Goal: Task Accomplishment & Management: Complete application form

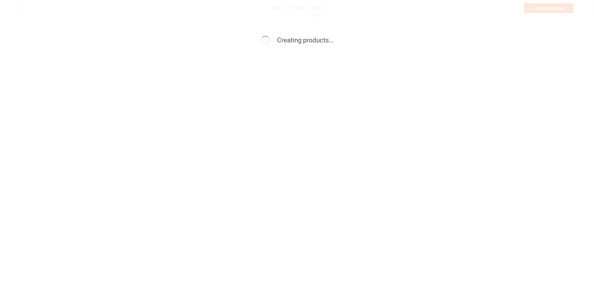
click at [144, 32] on div "Creating products..." at bounding box center [297, 145] width 594 height 290
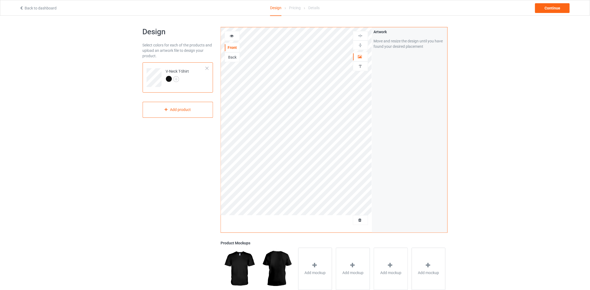
click at [205, 68] on div at bounding box center [207, 69] width 4 height 4
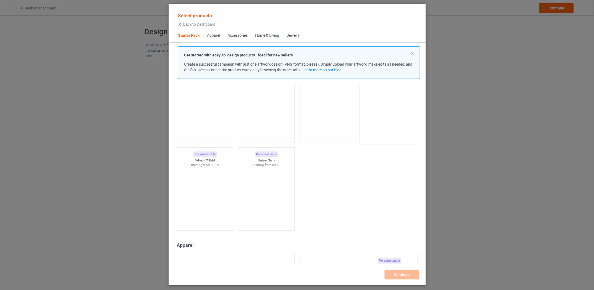
scroll to position [7, 0]
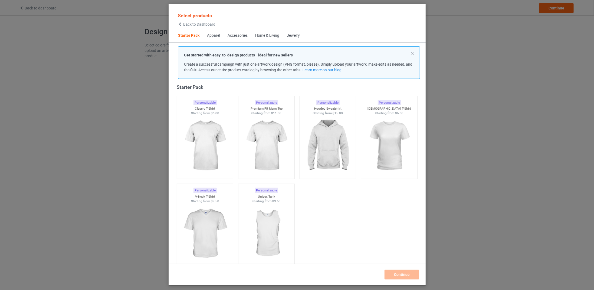
click at [197, 25] on span "Back to Dashboard" at bounding box center [199, 24] width 32 height 4
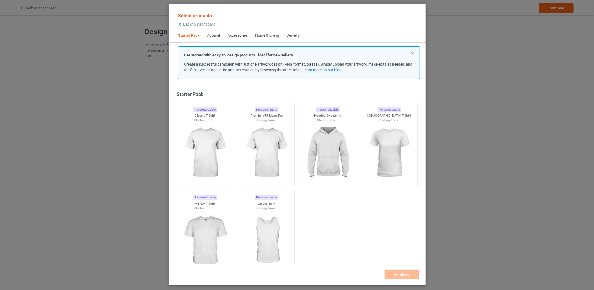
scroll to position [7, 0]
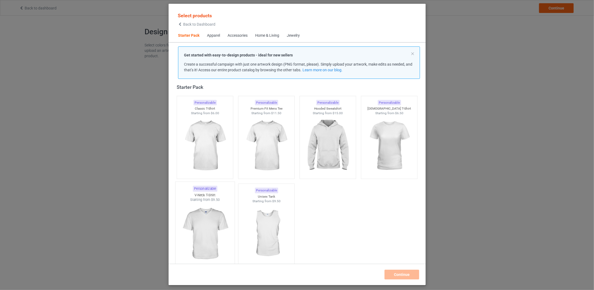
click at [198, 215] on img at bounding box center [204, 235] width 51 height 64
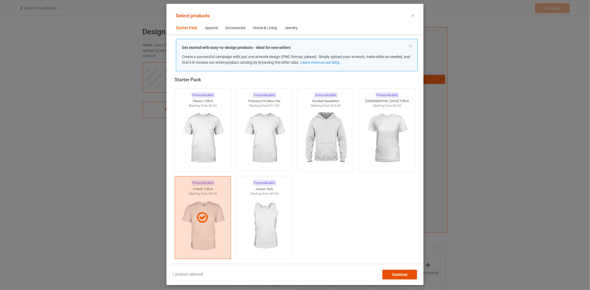
click at [398, 276] on span "Continue" at bounding box center [400, 275] width 16 height 4
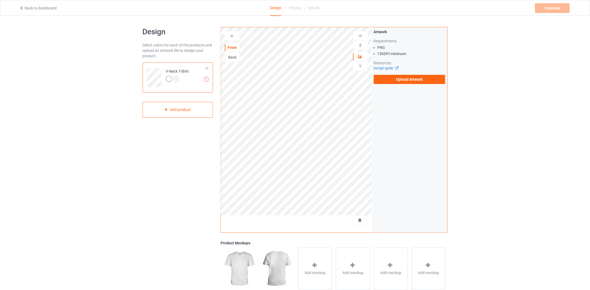
click at [170, 78] on div at bounding box center [169, 79] width 6 height 6
click at [175, 79] on img at bounding box center [176, 79] width 6 height 6
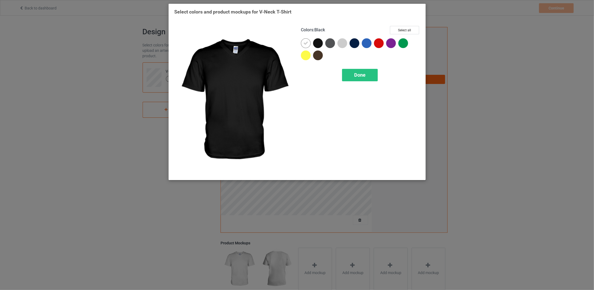
click at [318, 41] on div at bounding box center [318, 43] width 10 height 10
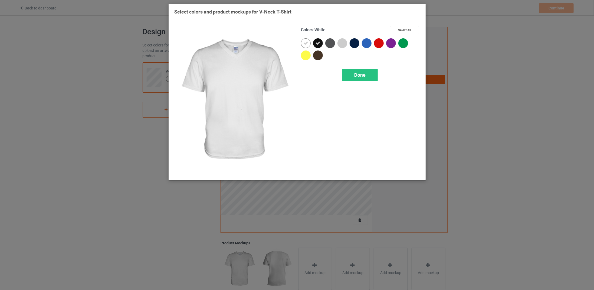
click at [307, 42] on icon at bounding box center [305, 43] width 5 height 5
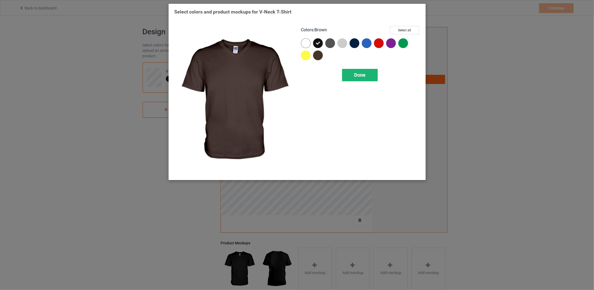
click at [353, 75] on div "Done" at bounding box center [360, 75] width 36 height 12
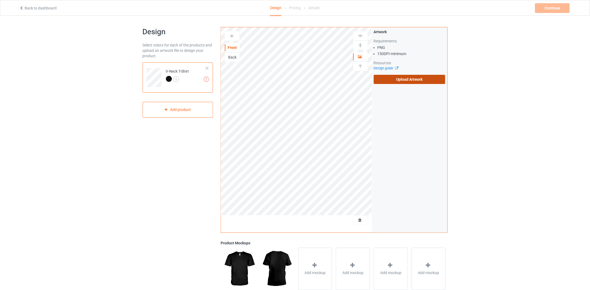
click at [391, 78] on label "Upload Artwork" at bounding box center [409, 79] width 72 height 9
click at [0, 0] on input "Upload Artwork" at bounding box center [0, 0] width 0 height 0
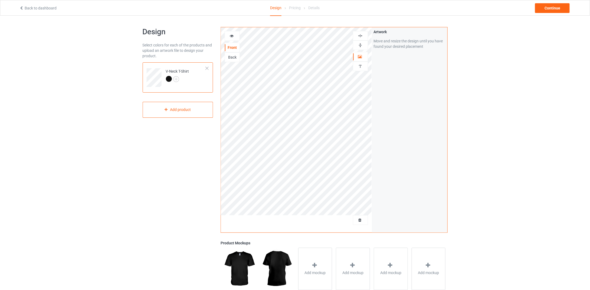
click at [362, 35] on img at bounding box center [360, 35] width 5 height 5
click at [360, 44] on img at bounding box center [360, 45] width 5 height 5
click at [234, 55] on div "Back" at bounding box center [232, 57] width 15 height 5
click at [408, 82] on label "Upload Artwork" at bounding box center [409, 79] width 72 height 9
click at [0, 0] on input "Upload Artwork" at bounding box center [0, 0] width 0 height 0
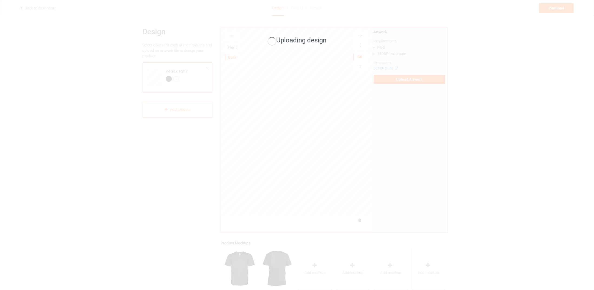
click at [282, 124] on div "Uploading design" at bounding box center [297, 145] width 594 height 290
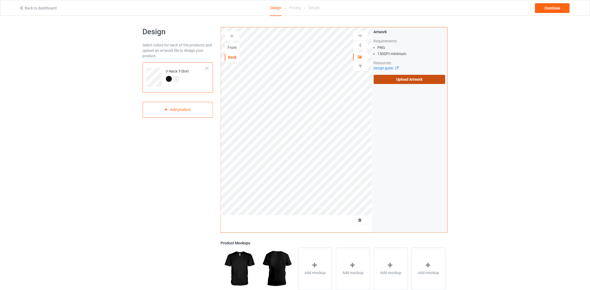
click at [392, 77] on label "Upload Artwork" at bounding box center [409, 79] width 72 height 9
click at [0, 0] on input "Upload Artwork" at bounding box center [0, 0] width 0 height 0
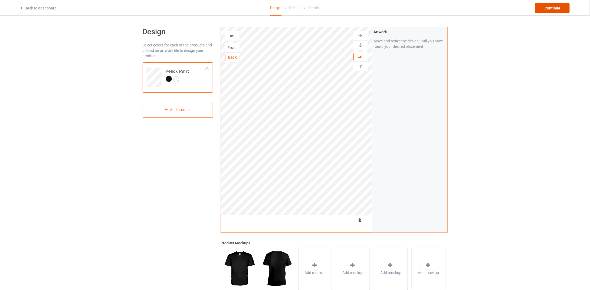
click at [564, 5] on div "Continue" at bounding box center [552, 8] width 35 height 10
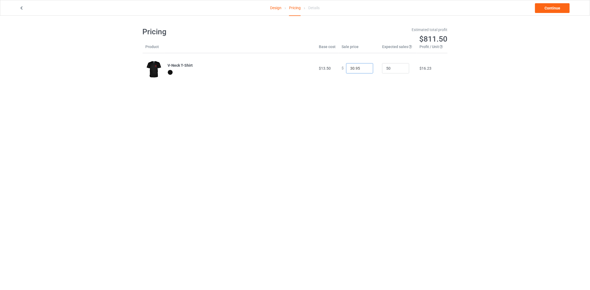
click at [351, 68] on input "30.95" at bounding box center [359, 68] width 27 height 10
click at [363, 69] on input "29.95" at bounding box center [359, 68] width 27 height 10
click at [363, 69] on input "14.95" at bounding box center [359, 68] width 27 height 10
type input "13.95"
click at [363, 70] on input "13.95" at bounding box center [359, 68] width 27 height 10
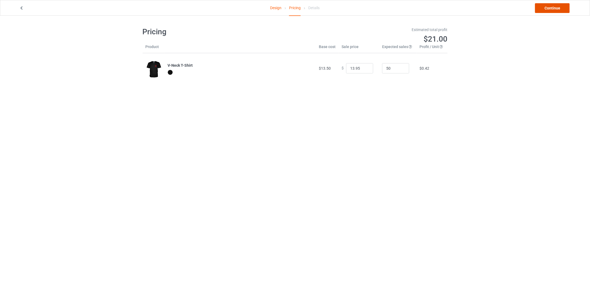
click at [555, 7] on link "Continue" at bounding box center [552, 8] width 35 height 10
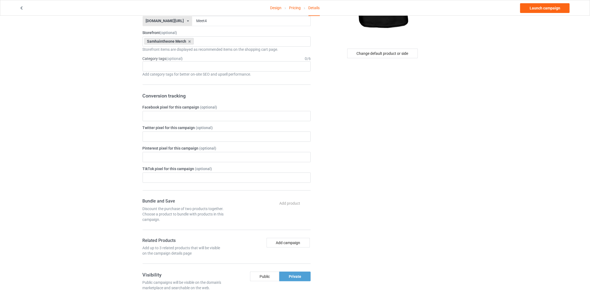
scroll to position [243, 0]
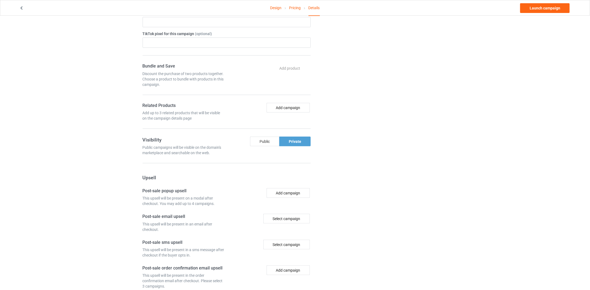
click at [267, 137] on div "Public" at bounding box center [264, 142] width 29 height 10
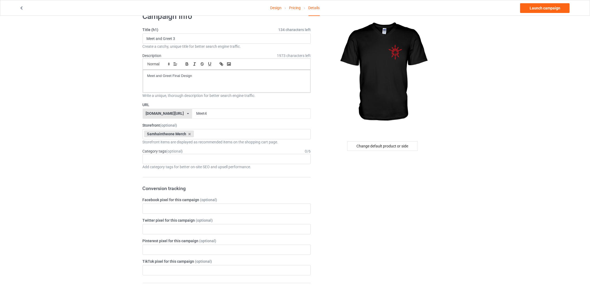
scroll to position [0, 0]
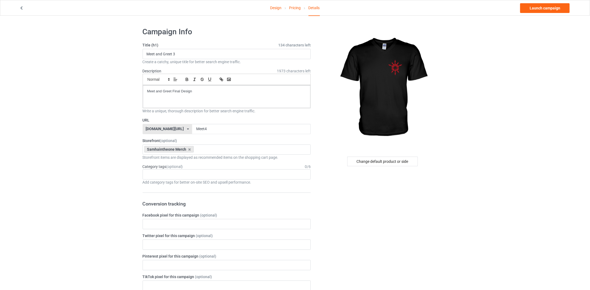
click at [192, 165] on div "Category tags (optional) 0 / 6" at bounding box center [227, 166] width 168 height 5
click at [205, 129] on input "Meet4" at bounding box center [251, 129] width 118 height 10
type input "MeetFinal"
click at [186, 54] on input "Meet and Greet 3" at bounding box center [227, 54] width 168 height 10
type input "Meet and Greet 4"
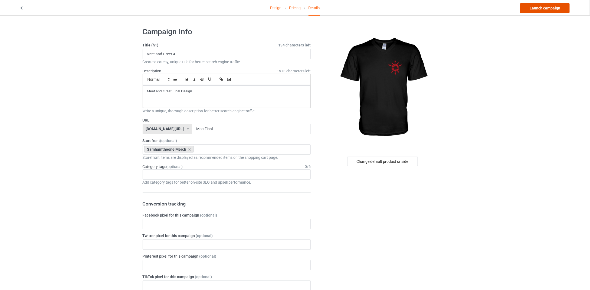
click at [530, 8] on link "Launch campaign" at bounding box center [544, 8] width 49 height 10
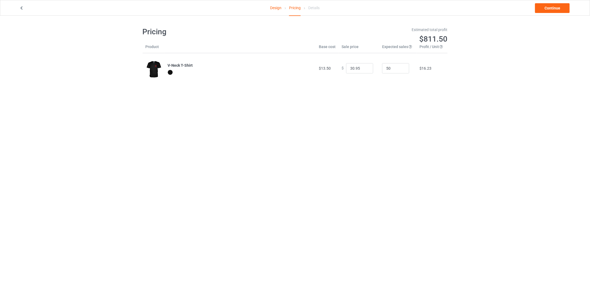
click at [429, 124] on body "Design Pricing Details Continue Pricing Estimated total profit $811.50 Product …" at bounding box center [295, 161] width 590 height 290
click at [356, 69] on input "30.95" at bounding box center [359, 68] width 27 height 10
click at [364, 67] on input "0.95" at bounding box center [359, 68] width 27 height 10
click at [364, 67] on input "1.95" at bounding box center [359, 68] width 27 height 10
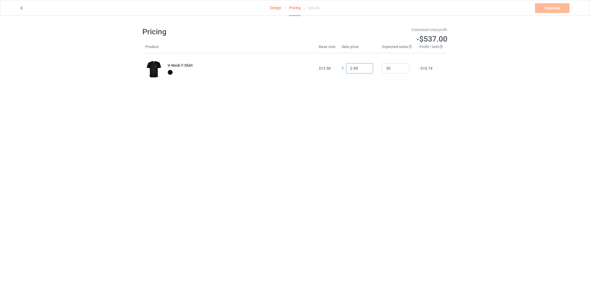
click at [364, 67] on input "2.95" at bounding box center [359, 68] width 27 height 10
click at [364, 67] on input "3.95" at bounding box center [359, 68] width 27 height 10
click at [364, 67] on input "4.95" at bounding box center [359, 68] width 27 height 10
click at [364, 67] on input "5.95" at bounding box center [359, 68] width 27 height 10
click at [364, 67] on input "6.95" at bounding box center [359, 68] width 27 height 10
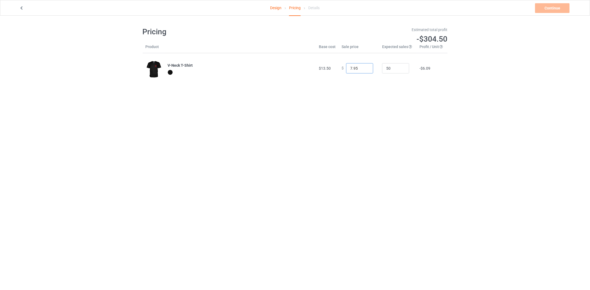
click at [364, 67] on input "7.95" at bounding box center [359, 68] width 27 height 10
click at [364, 67] on input "8.95" at bounding box center [359, 68] width 27 height 10
click at [364, 67] on input "9.95" at bounding box center [359, 68] width 27 height 10
click at [364, 67] on input "10.95" at bounding box center [359, 68] width 27 height 10
click at [364, 67] on input "11.95" at bounding box center [359, 68] width 27 height 10
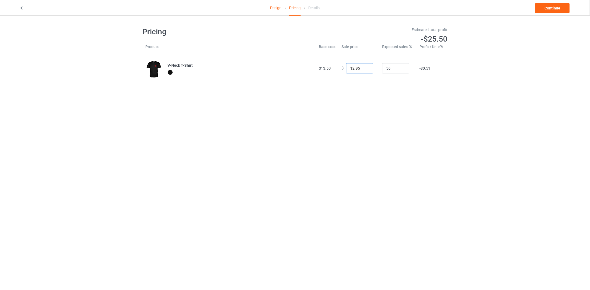
click at [364, 67] on input "12.95" at bounding box center [359, 68] width 27 height 10
click at [364, 66] on input "13.95" at bounding box center [359, 68] width 27 height 10
type input "14.95"
click at [364, 66] on input "14.95" at bounding box center [359, 68] width 27 height 10
click at [548, 7] on link "Continue" at bounding box center [552, 8] width 35 height 10
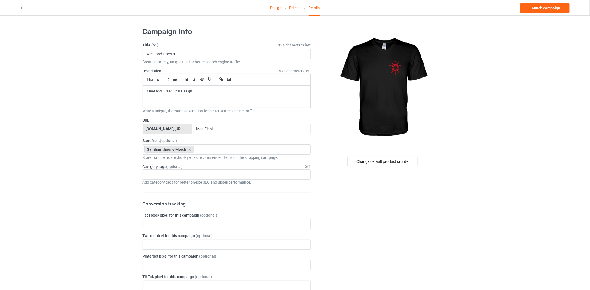
click at [548, 7] on link "Launch campaign" at bounding box center [544, 8] width 49 height 10
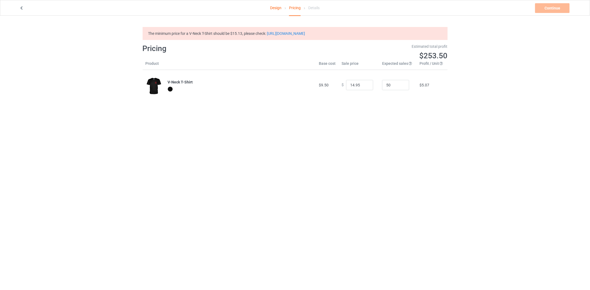
type input "30.95"
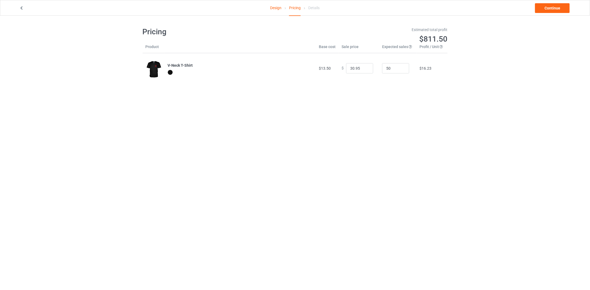
click at [315, 6] on div "Details" at bounding box center [313, 7] width 11 height 15
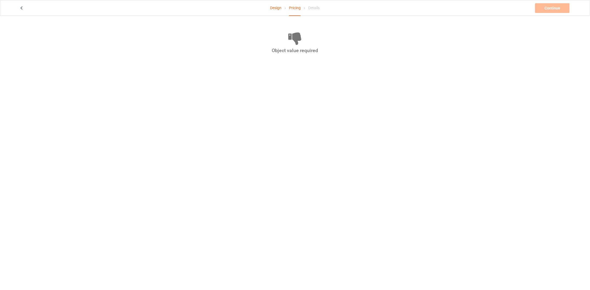
click at [275, 8] on link "Design" at bounding box center [275, 7] width 11 height 15
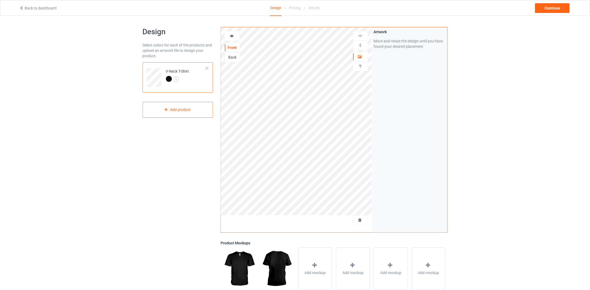
click at [234, 55] on div "Back" at bounding box center [232, 57] width 15 height 5
click at [550, 9] on div "Continue" at bounding box center [552, 8] width 35 height 10
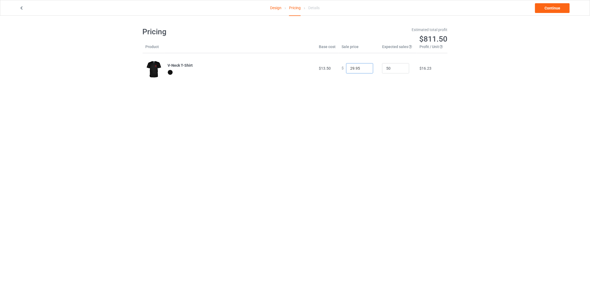
click at [364, 69] on input "29.95" at bounding box center [359, 68] width 27 height 10
click at [364, 69] on input "28.95" at bounding box center [359, 68] width 27 height 10
click at [364, 69] on input "27.95" at bounding box center [359, 68] width 27 height 10
click at [364, 69] on input "26.95" at bounding box center [359, 68] width 27 height 10
click at [364, 68] on input "25.95" at bounding box center [359, 68] width 27 height 10
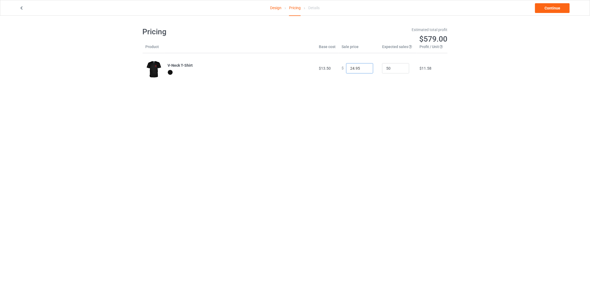
click at [364, 68] on input "24.95" at bounding box center [359, 68] width 27 height 10
click at [364, 68] on input "23.95" at bounding box center [359, 68] width 27 height 10
click at [364, 68] on input "22.95" at bounding box center [359, 68] width 27 height 10
click at [364, 68] on input "21.95" at bounding box center [359, 68] width 27 height 10
click at [364, 68] on input "20.95" at bounding box center [359, 68] width 27 height 10
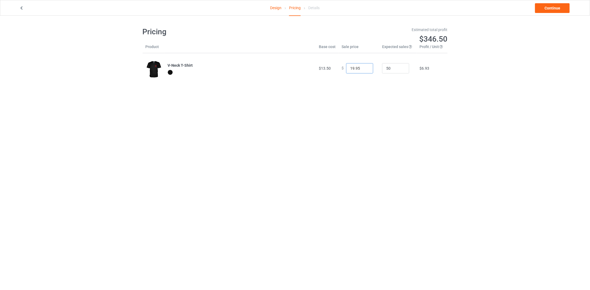
click at [364, 68] on input "19.95" at bounding box center [359, 68] width 27 height 10
click at [364, 68] on input "18.95" at bounding box center [359, 68] width 27 height 10
click at [364, 68] on input "17.95" at bounding box center [359, 68] width 27 height 10
click at [364, 68] on input "16.95" at bounding box center [359, 68] width 27 height 10
click at [363, 69] on input "15.95" at bounding box center [359, 68] width 27 height 10
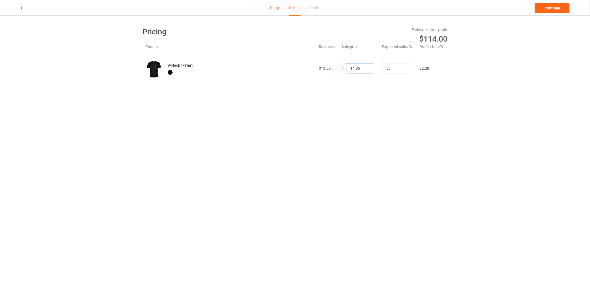
click at [365, 69] on input "14.95" at bounding box center [359, 68] width 27 height 10
type input "13.95"
click at [365, 69] on input "13.95" at bounding box center [359, 68] width 27 height 10
click at [557, 5] on link "Continue" at bounding box center [552, 8] width 35 height 10
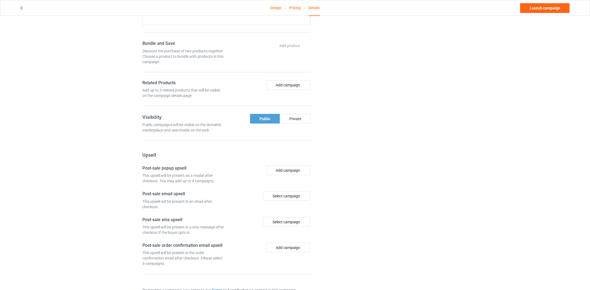
scroll to position [282, 0]
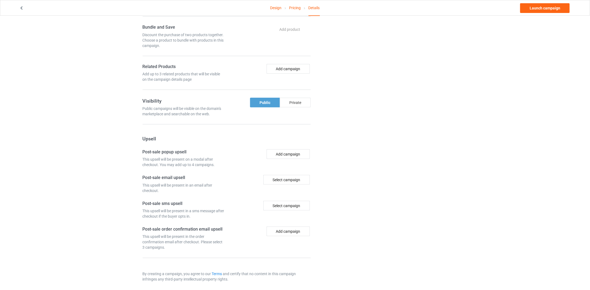
click at [299, 98] on div "Private" at bounding box center [295, 103] width 31 height 10
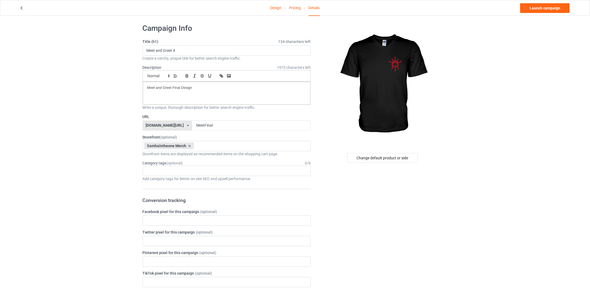
scroll to position [0, 0]
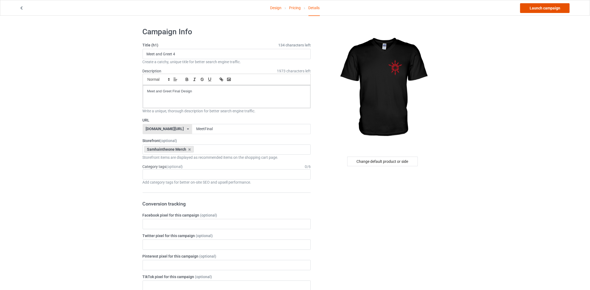
click at [552, 9] on link "Launch campaign" at bounding box center [544, 8] width 49 height 10
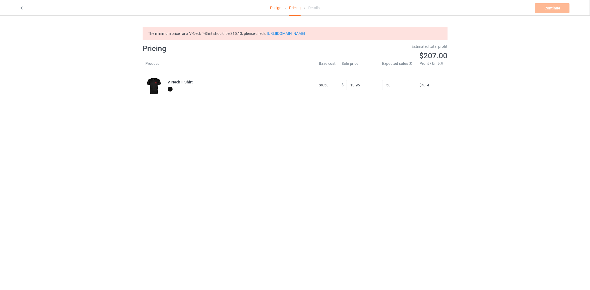
type input "30.95"
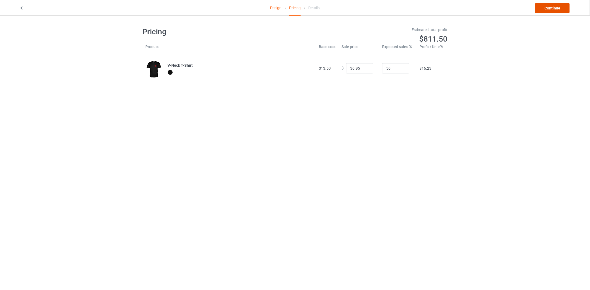
click at [551, 7] on link "Continue" at bounding box center [552, 8] width 35 height 10
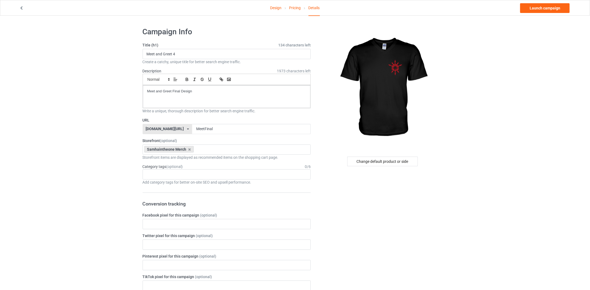
click at [299, 10] on link "Pricing" at bounding box center [295, 7] width 12 height 15
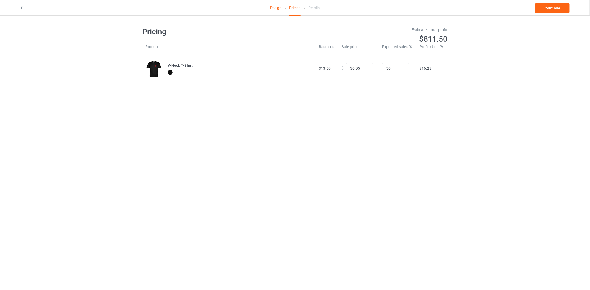
click at [20, 8] on icon at bounding box center [21, 7] width 5 height 4
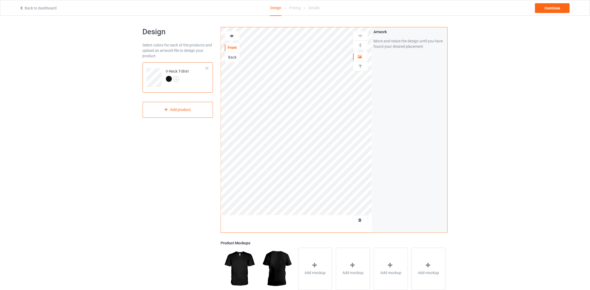
click at [20, 8] on icon at bounding box center [21, 7] width 5 height 4
click at [234, 56] on div "Back" at bounding box center [232, 57] width 15 height 5
click at [230, 47] on div "Front" at bounding box center [232, 47] width 15 height 5
click at [234, 56] on div "Back" at bounding box center [232, 57] width 15 height 5
click at [229, 48] on div "Front" at bounding box center [232, 47] width 15 height 5
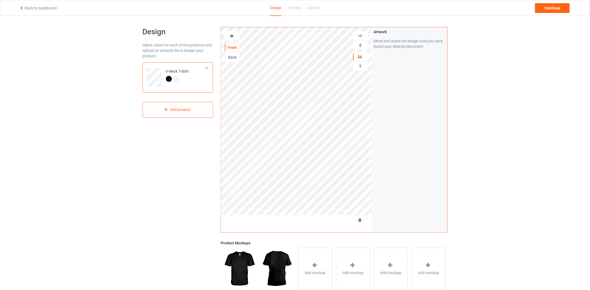
click at [231, 57] on div "Back" at bounding box center [232, 57] width 15 height 5
click at [379, 101] on div "Artwork Move and resize the design until you have found your desired placement" at bounding box center [409, 130] width 75 height 206
click at [544, 9] on div "Continue" at bounding box center [552, 8] width 35 height 10
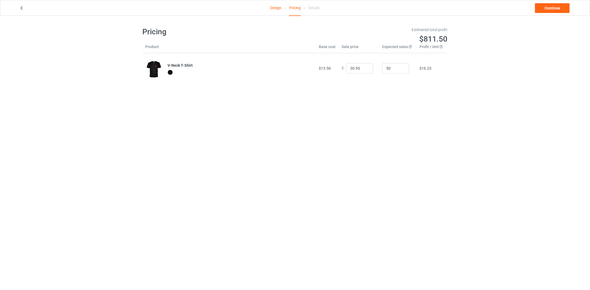
drag, startPoint x: 331, startPoint y: 68, endPoint x: 327, endPoint y: 68, distance: 4.3
click at [329, 68] on td "$13.50" at bounding box center [327, 68] width 23 height 30
click at [324, 68] on span "$13.50" at bounding box center [325, 68] width 12 height 4
click at [363, 69] on input "14.95" at bounding box center [359, 68] width 27 height 10
click at [363, 69] on input "13.95" at bounding box center [359, 68] width 27 height 10
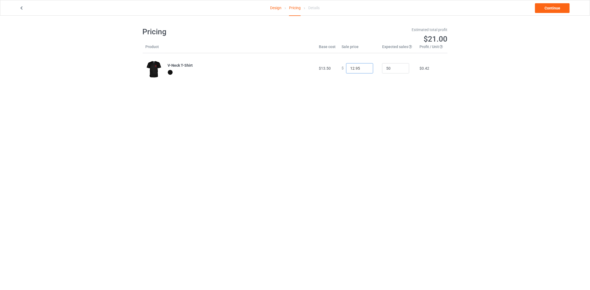
click at [363, 69] on input "12.95" at bounding box center [359, 68] width 27 height 10
click at [364, 67] on input "13.95" at bounding box center [359, 68] width 27 height 10
type input "12.95"
click at [364, 68] on input "12.95" at bounding box center [359, 68] width 27 height 10
click at [550, 5] on link "Continue" at bounding box center [552, 8] width 35 height 10
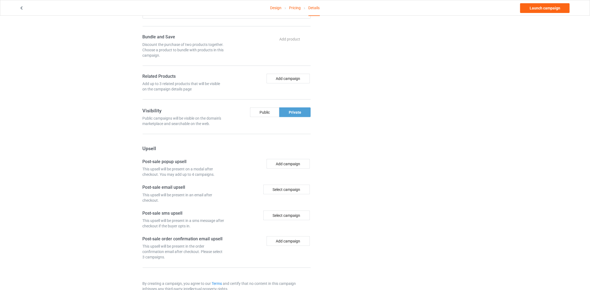
scroll to position [282, 0]
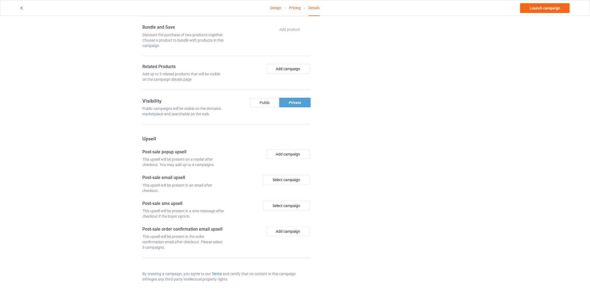
click at [258, 103] on div "Public" at bounding box center [264, 103] width 29 height 10
click at [289, 68] on button "Add campaign" at bounding box center [287, 69] width 43 height 10
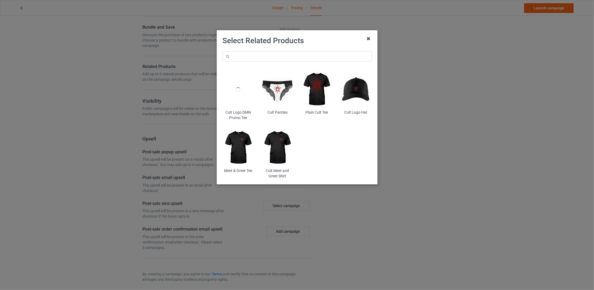
click at [369, 38] on icon at bounding box center [368, 38] width 9 height 9
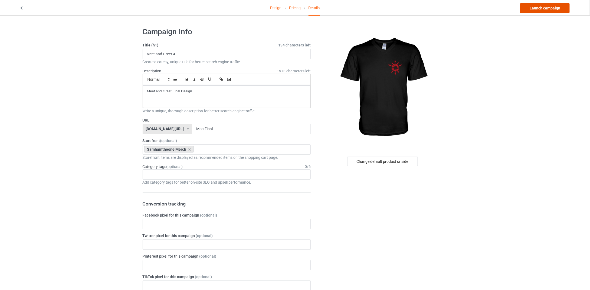
click at [533, 6] on link "Launch campaign" at bounding box center [544, 8] width 49 height 10
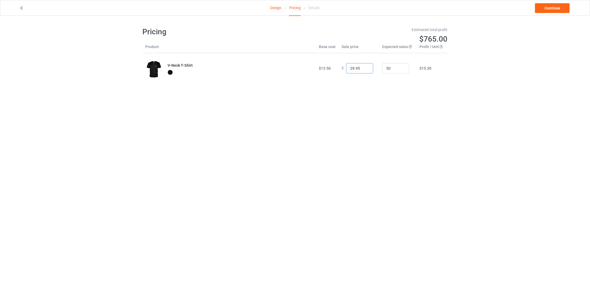
click at [364, 69] on input "29.95" at bounding box center [359, 68] width 27 height 10
click at [364, 69] on input "17.95" at bounding box center [359, 68] width 27 height 10
click at [364, 69] on input "16.95" at bounding box center [359, 68] width 27 height 10
click at [364, 69] on input "15.95" at bounding box center [359, 68] width 27 height 10
click at [364, 69] on input "14.95" at bounding box center [359, 68] width 27 height 10
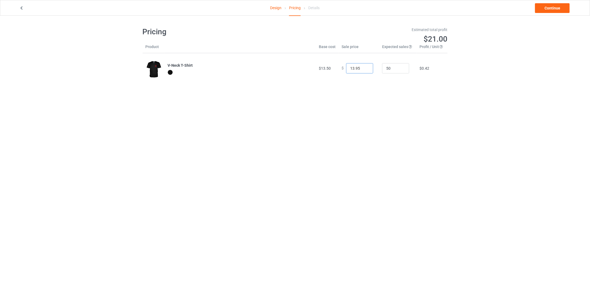
click at [364, 69] on input "13.95" at bounding box center [359, 68] width 27 height 10
type input "14.95"
click at [364, 67] on input "14.95" at bounding box center [359, 68] width 27 height 10
click at [548, 7] on link "Continue" at bounding box center [552, 8] width 35 height 10
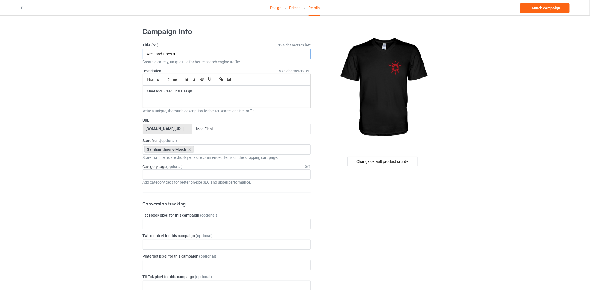
click at [177, 52] on input "Meet and Greet 4" at bounding box center [227, 54] width 168 height 10
type input "M"
type input "Final Meet and Greet"
drag, startPoint x: 196, startPoint y: 92, endPoint x: 41, endPoint y: 72, distance: 157.1
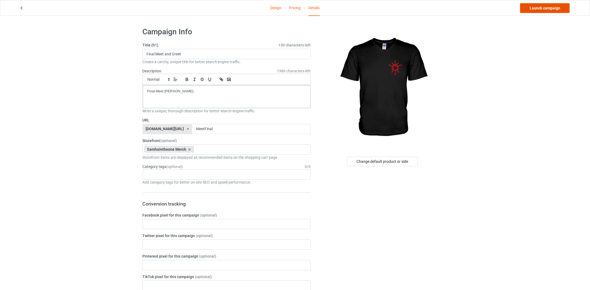
click at [549, 9] on link "Launch campaign" at bounding box center [544, 8] width 49 height 10
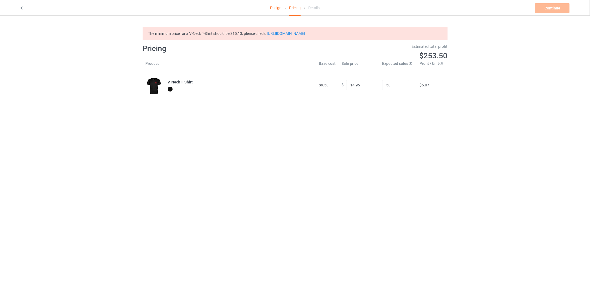
type input "30.95"
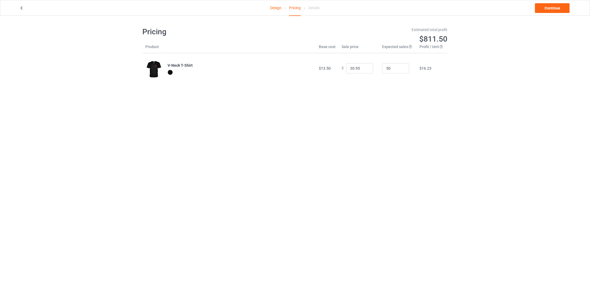
click at [21, 8] on icon at bounding box center [21, 7] width 5 height 4
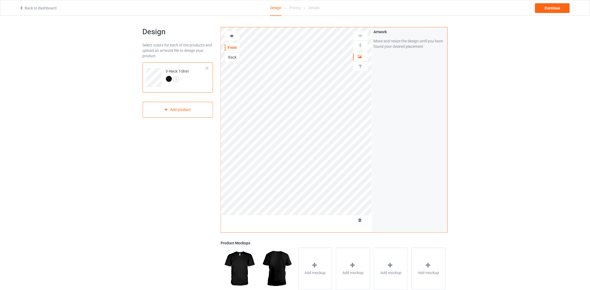
click at [21, 8] on icon at bounding box center [21, 7] width 5 height 4
